Goal: Transaction & Acquisition: Purchase product/service

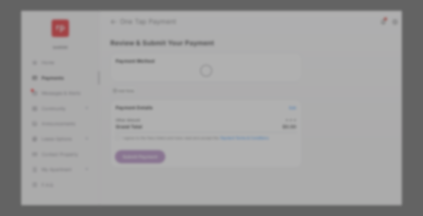
click at [200, 98] on div "Other Amount" at bounding box center [200, 102] width 98 height 10
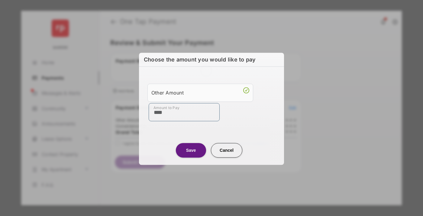
type input "****"
click at [191, 150] on button "Save" at bounding box center [191, 150] width 30 height 15
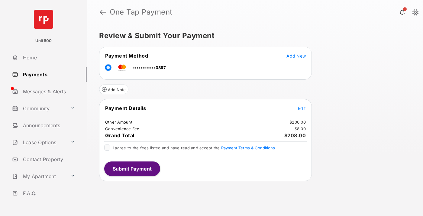
click at [302, 108] on span "Edit" at bounding box center [302, 108] width 8 height 5
click at [132, 168] on button "Submit Payment" at bounding box center [132, 168] width 56 height 15
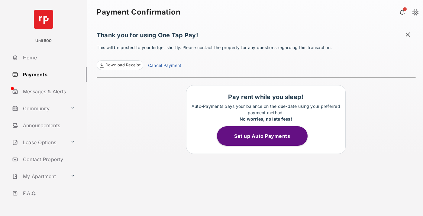
click at [408, 35] on span at bounding box center [408, 35] width 6 height 8
